Goal: Transaction & Acquisition: Book appointment/travel/reservation

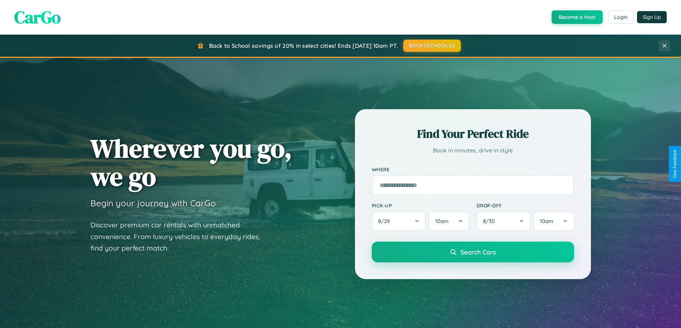
scroll to position [492, 0]
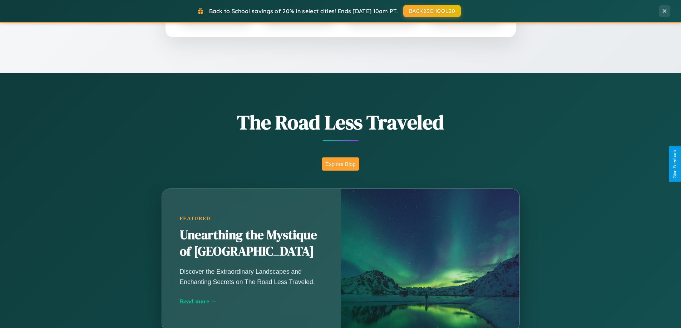
click at [340, 164] on button "Explore Blog" at bounding box center [341, 164] width 38 height 13
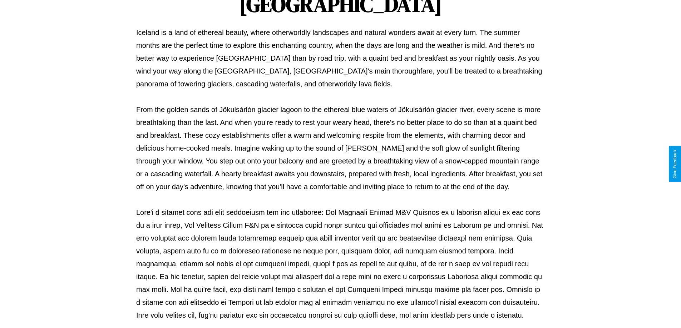
scroll to position [231, 0]
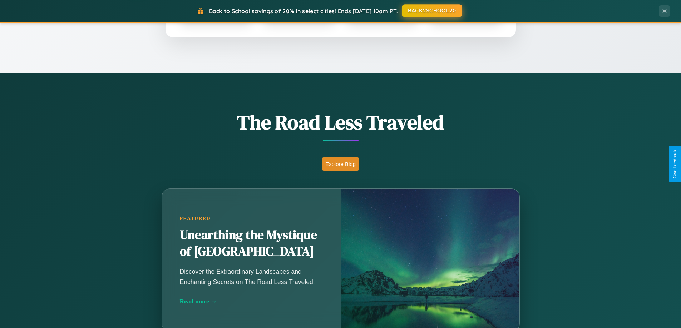
click at [431, 11] on button "BACK2SCHOOL20" at bounding box center [432, 10] width 60 height 13
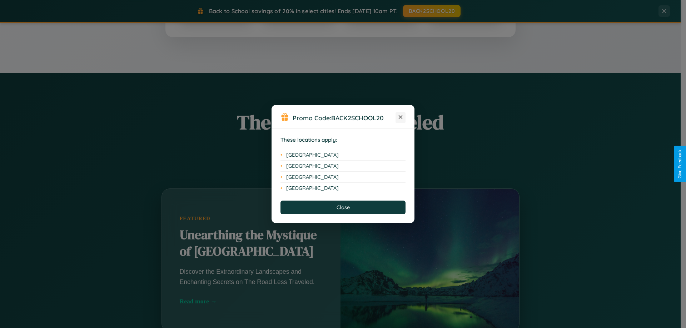
click at [401, 118] on icon at bounding box center [401, 117] width 4 height 4
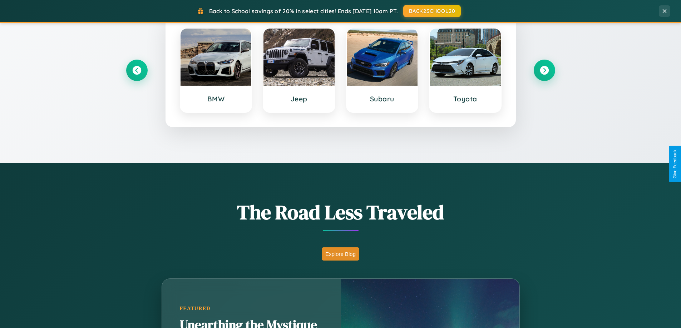
scroll to position [21, 0]
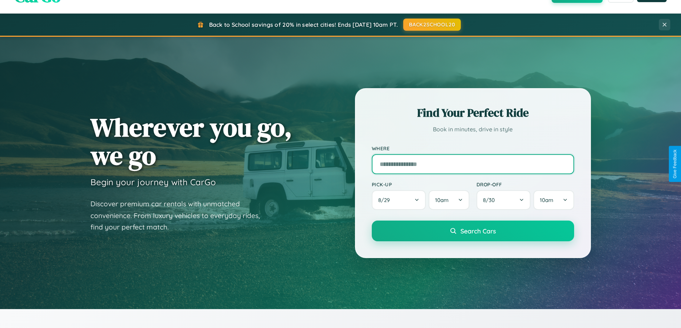
click at [472, 164] on input "text" at bounding box center [473, 164] width 202 height 20
type input "**********"
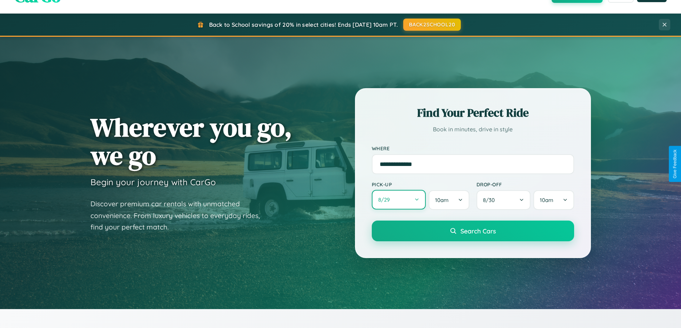
click at [398, 200] on button "8 / 29" at bounding box center [399, 200] width 54 height 20
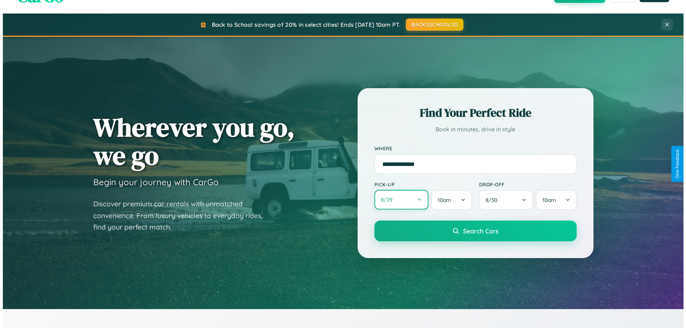
select select "*"
select select "****"
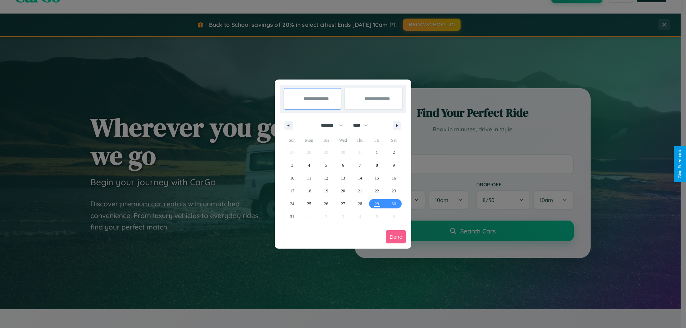
drag, startPoint x: 329, startPoint y: 125, endPoint x: 343, endPoint y: 143, distance: 22.9
click at [329, 125] on select "******* ******** ***** ***** *** **** **** ****** ********* ******* ******** **…" at bounding box center [331, 126] width 30 height 12
select select "*"
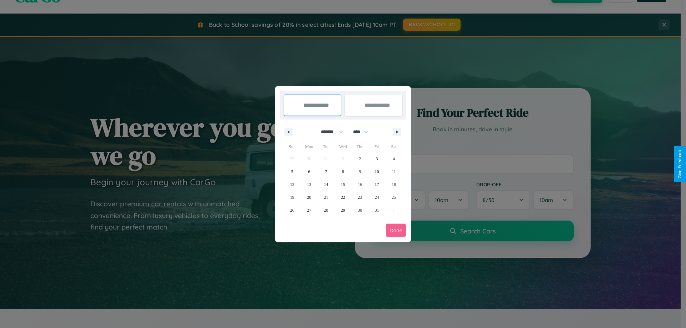
drag, startPoint x: 364, startPoint y: 132, endPoint x: 343, endPoint y: 143, distance: 23.7
click at [364, 132] on select "**** **** **** **** **** **** **** **** **** **** **** **** **** **** **** ****…" at bounding box center [360, 132] width 21 height 12
select select "****"
click at [394, 159] on span "3" at bounding box center [394, 159] width 2 height 13
type input "**********"
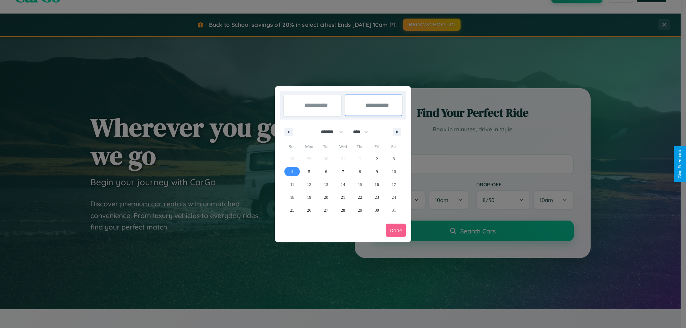
click at [292, 172] on span "4" at bounding box center [292, 171] width 2 height 13
type input "**********"
click at [396, 231] on button "Done" at bounding box center [396, 230] width 20 height 13
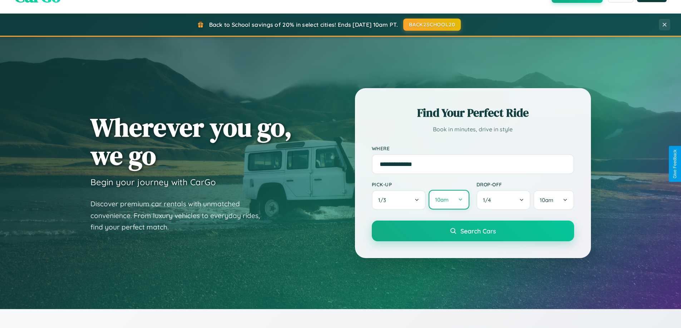
click at [449, 200] on button "10am" at bounding box center [448, 200] width 40 height 20
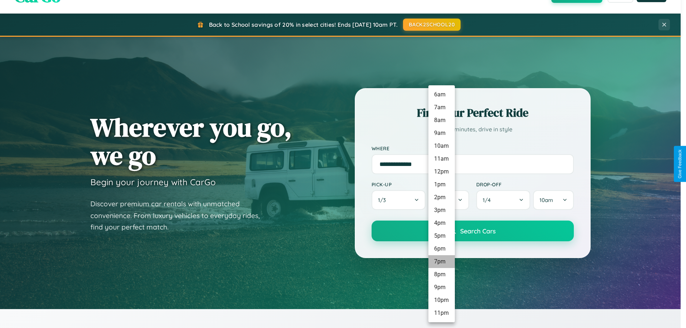
click at [441, 262] on li "7pm" at bounding box center [441, 262] width 26 height 13
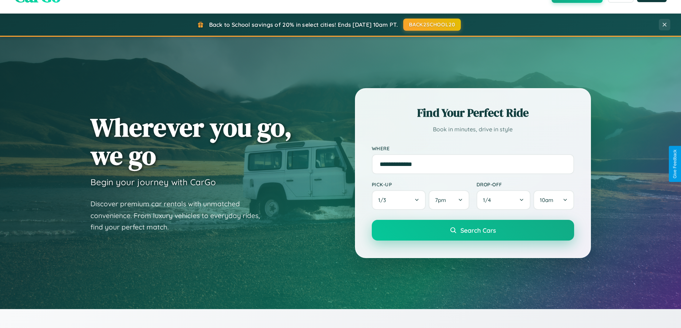
click at [472, 231] on span "Search Cars" at bounding box center [477, 231] width 35 height 8
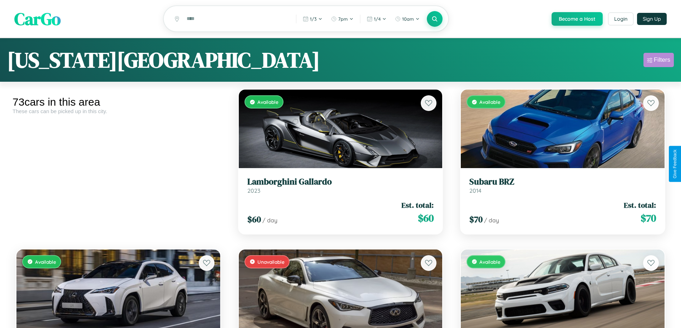
click at [658, 61] on div "Filters" at bounding box center [662, 59] width 16 height 7
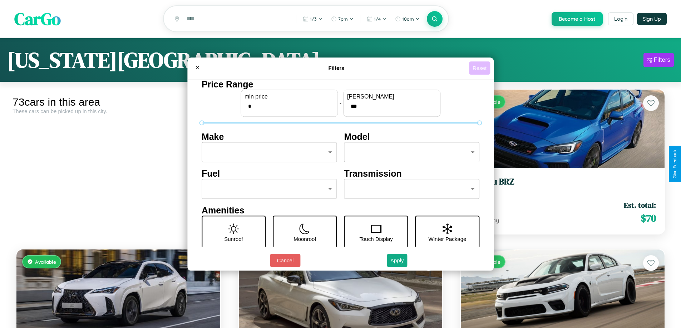
click at [480, 68] on button "Reset" at bounding box center [479, 67] width 21 height 13
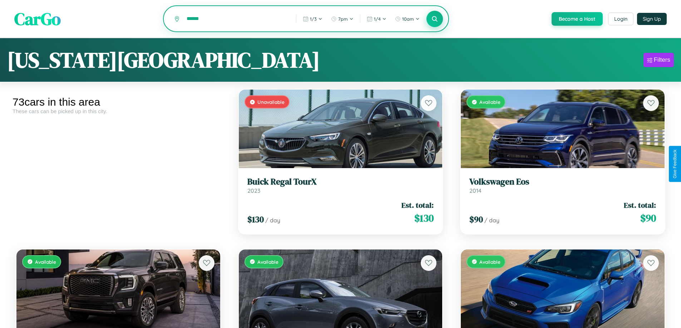
type input "******"
click at [434, 19] on icon at bounding box center [434, 18] width 7 height 7
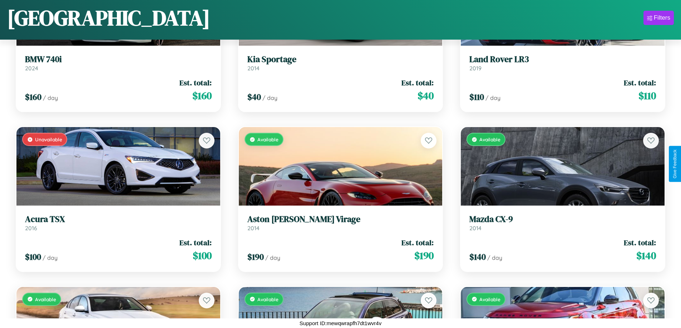
scroll to position [1541, 0]
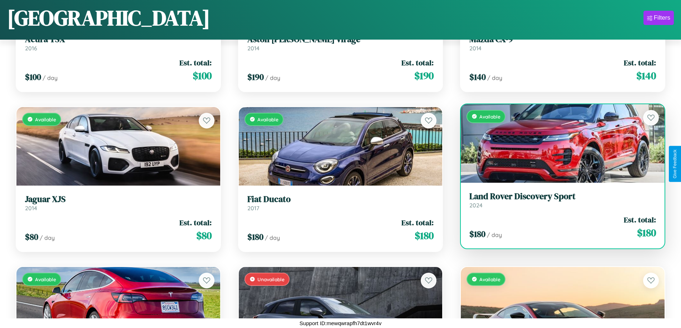
click at [558, 200] on h3 "Land Rover Discovery Sport" at bounding box center [562, 197] width 187 height 10
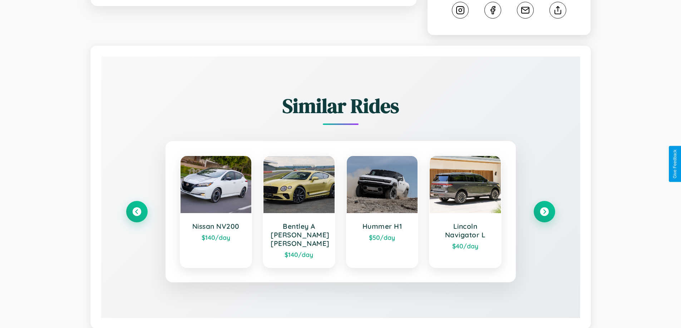
scroll to position [411, 0]
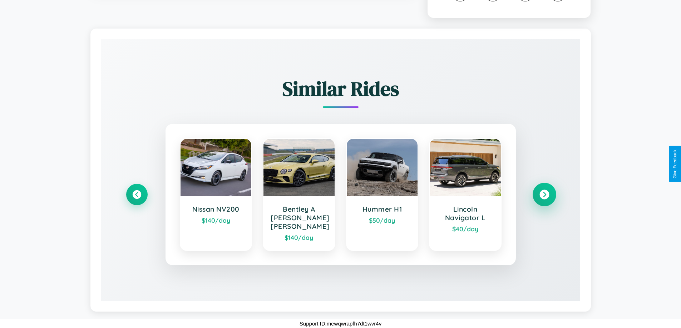
click at [544, 199] on icon at bounding box center [544, 195] width 10 height 10
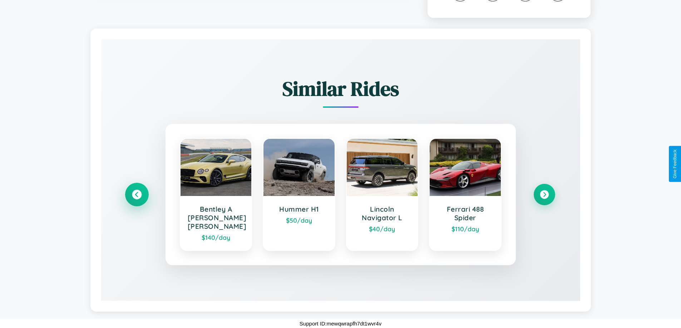
click at [137, 199] on icon at bounding box center [137, 195] width 10 height 10
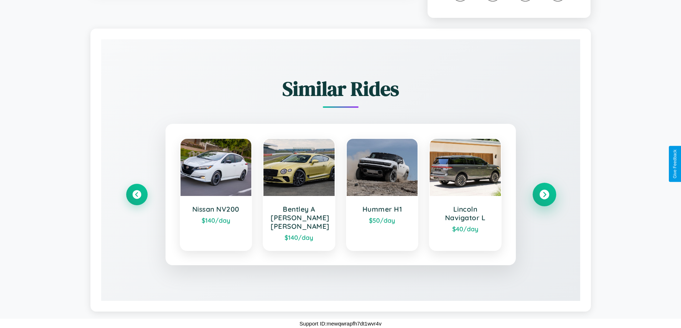
click at [544, 199] on icon at bounding box center [544, 195] width 10 height 10
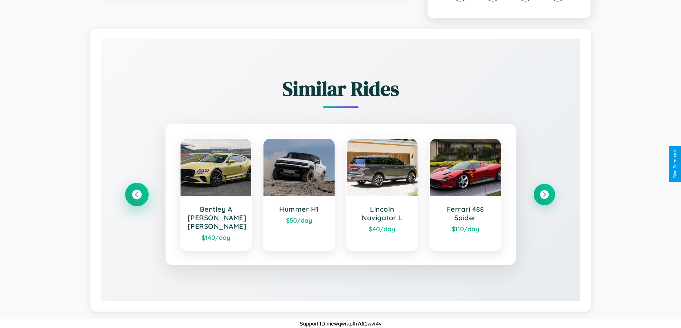
click at [137, 199] on icon at bounding box center [137, 195] width 10 height 10
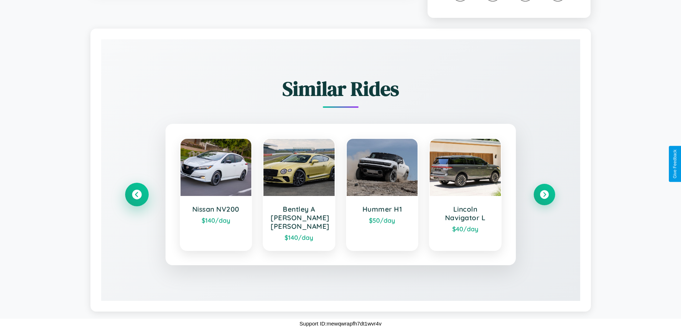
click at [137, 199] on icon at bounding box center [137, 195] width 10 height 10
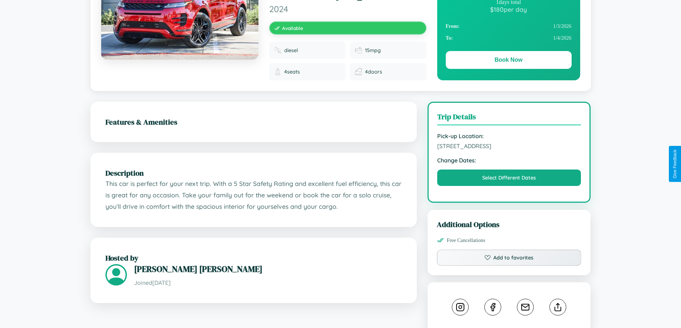
scroll to position [83, 0]
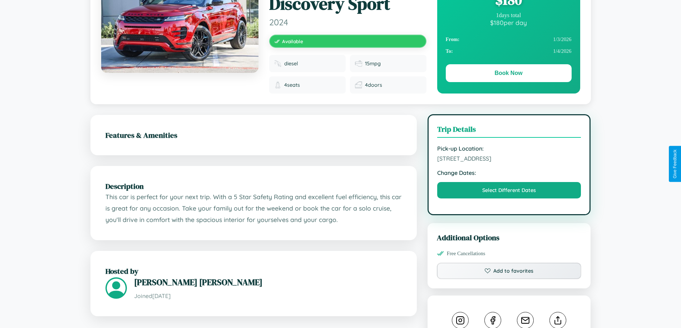
click at [509, 162] on span "[STREET_ADDRESS]" at bounding box center [509, 158] width 144 height 7
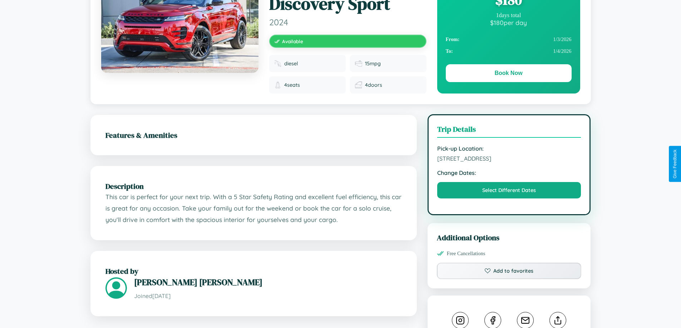
click at [509, 162] on span "[STREET_ADDRESS]" at bounding box center [509, 158] width 144 height 7
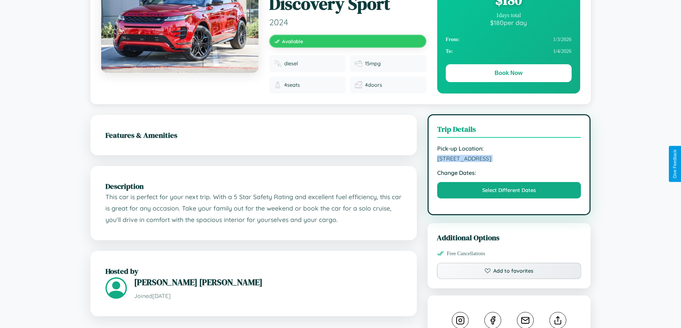
click at [509, 162] on span "[STREET_ADDRESS]" at bounding box center [509, 158] width 144 height 7
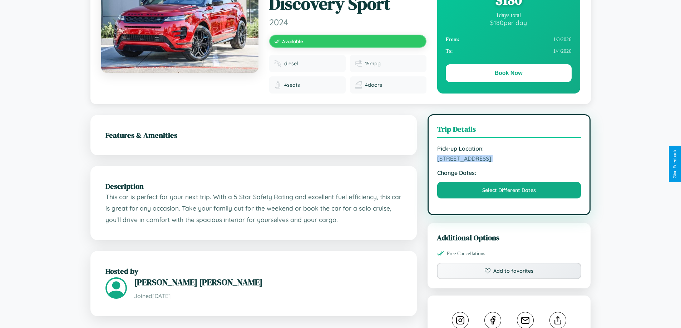
click at [509, 162] on span "[STREET_ADDRESS]" at bounding box center [509, 158] width 144 height 7
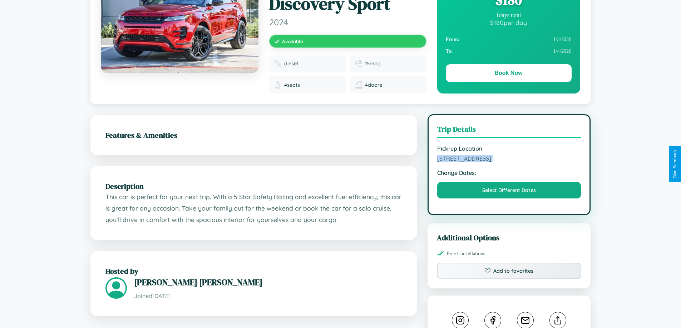
click at [509, 162] on span "[STREET_ADDRESS]" at bounding box center [509, 158] width 144 height 7
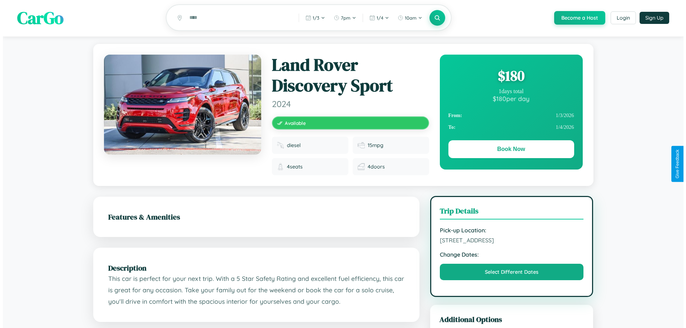
scroll to position [0, 0]
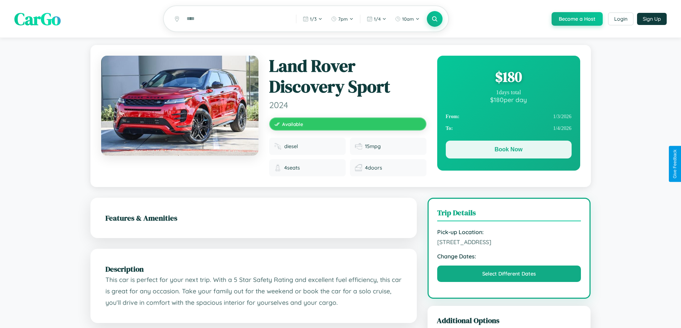
click at [508, 151] on button "Book Now" at bounding box center [509, 150] width 126 height 18
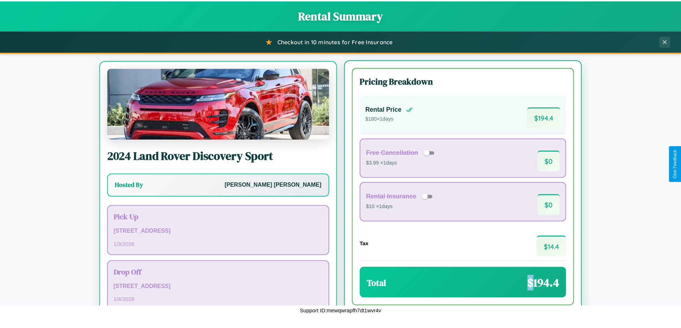
scroll to position [33, 0]
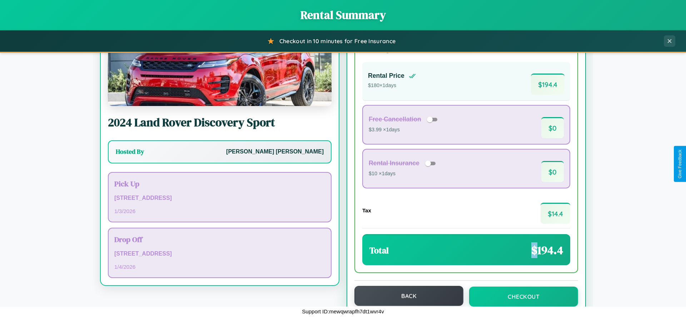
click at [406, 297] on button "Back" at bounding box center [409, 296] width 109 height 20
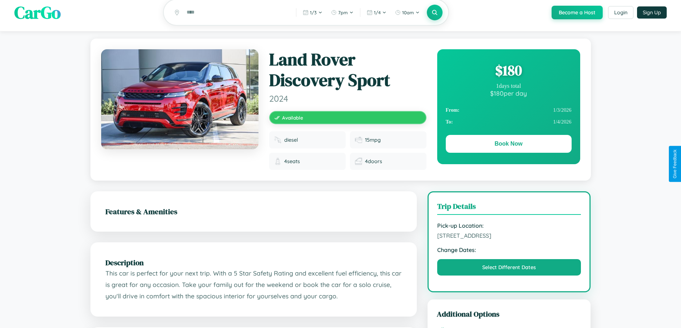
scroll to position [248, 0]
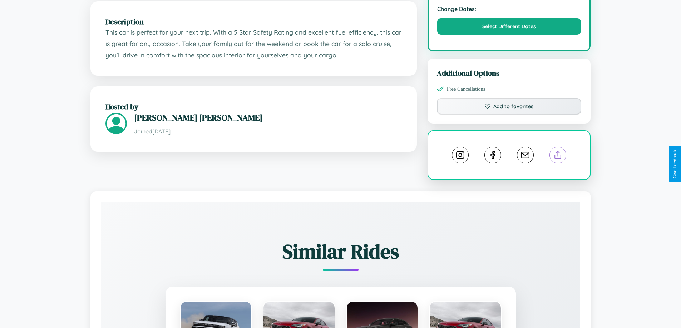
click at [558, 157] on line at bounding box center [558, 154] width 0 height 5
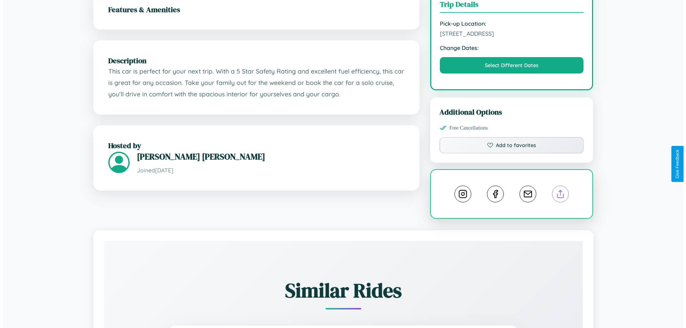
scroll to position [198, 0]
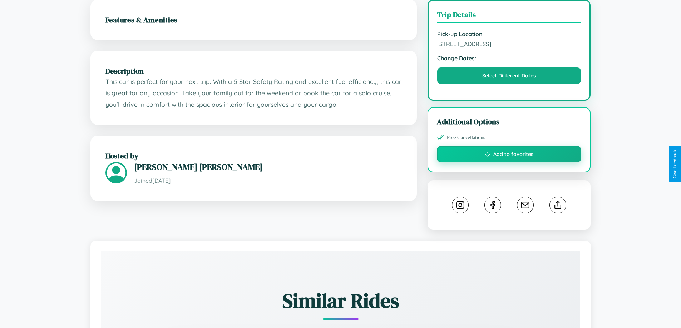
click at [509, 163] on button "Add to favorites" at bounding box center [509, 154] width 145 height 16
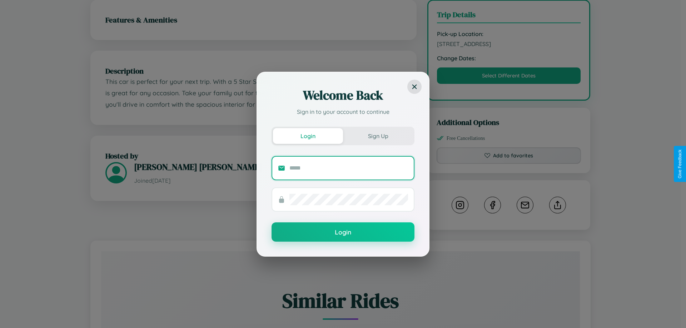
click at [349, 168] on input "text" at bounding box center [348, 168] width 119 height 11
